Goal: Information Seeking & Learning: Learn about a topic

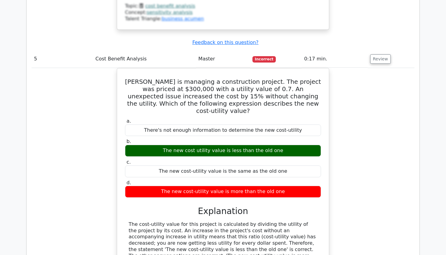
scroll to position [1836, 0]
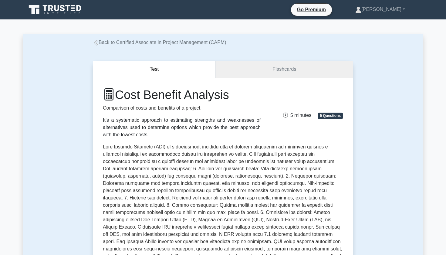
scroll to position [245, 0]
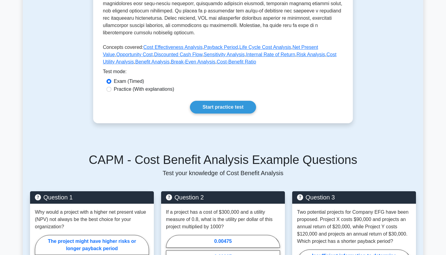
click at [216, 101] on link "Start practice test" at bounding box center [223, 107] width 66 height 13
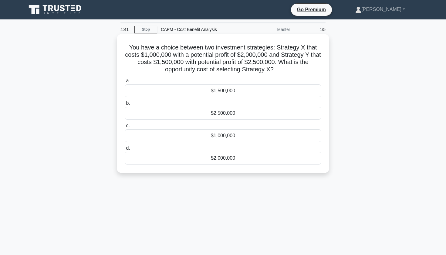
click at [222, 114] on div "$2,500,000" at bounding box center [223, 113] width 197 height 13
click at [125, 105] on input "b. $2,500,000" at bounding box center [125, 103] width 0 height 4
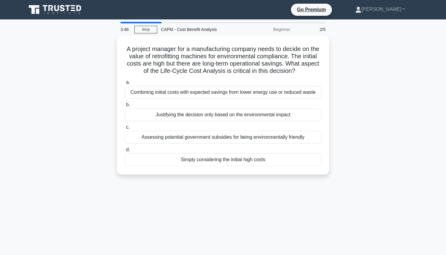
scroll to position [4, 0]
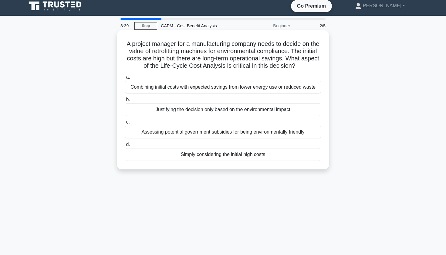
click at [191, 156] on div "Simply considering the initial high costs" at bounding box center [223, 154] width 197 height 13
click at [125, 147] on input "d. Simply considering the initial high costs" at bounding box center [125, 145] width 0 height 4
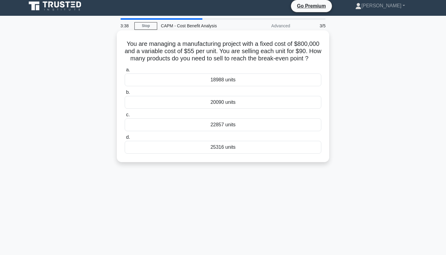
scroll to position [0, 0]
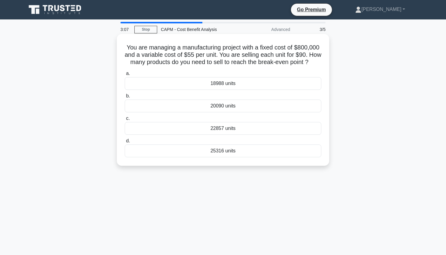
click at [226, 135] on div "22857 units" at bounding box center [223, 128] width 197 height 13
click at [125, 121] on input "c. 22857 units" at bounding box center [125, 119] width 0 height 4
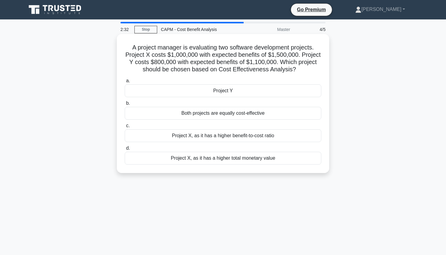
click at [201, 138] on div "Project X, as it has a higher benefit-to-cost ratio" at bounding box center [223, 135] width 197 height 13
click at [125, 128] on input "c. Project X, as it has a higher benefit-to-cost ratio" at bounding box center [125, 126] width 0 height 4
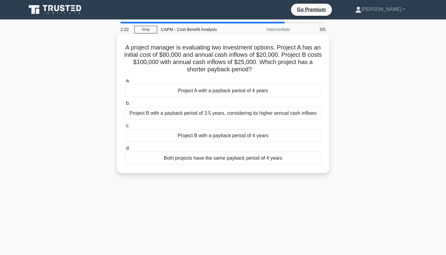
click at [209, 159] on div "Both projects have the same payback period of 4 years" at bounding box center [223, 158] width 197 height 13
click at [125, 150] on input "d. Both projects have the same payback period of 4 years" at bounding box center [125, 148] width 0 height 4
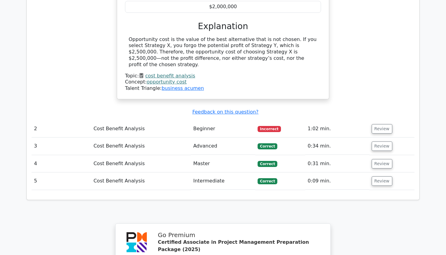
scroll to position [632, 0]
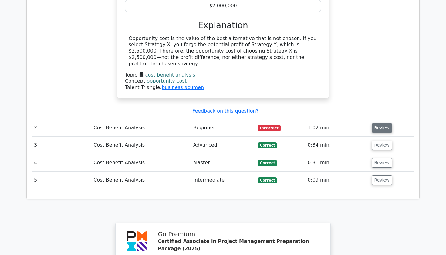
click at [377, 123] on button "Review" at bounding box center [382, 127] width 21 height 9
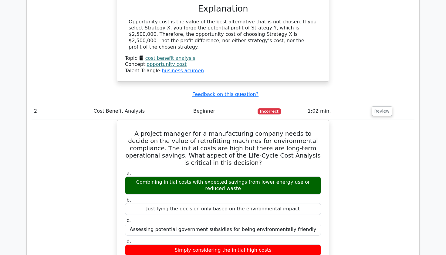
scroll to position [657, 0]
